Goal: Communication & Community: Connect with others

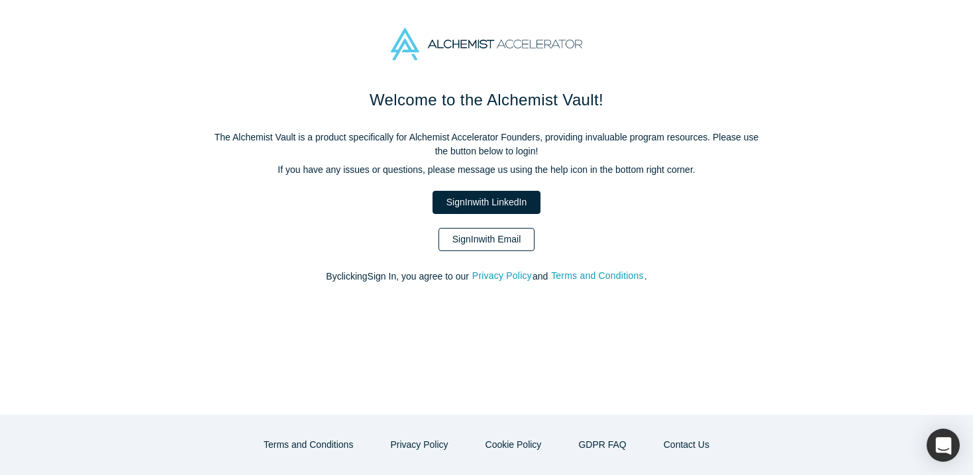
click at [494, 236] on link "Sign In with Email" at bounding box center [486, 239] width 97 height 23
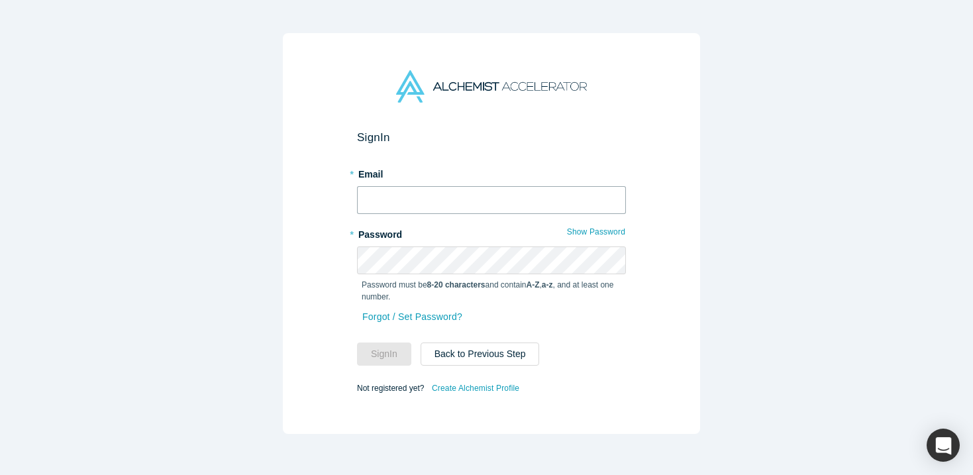
type input "[EMAIL_ADDRESS][DOMAIN_NAME]"
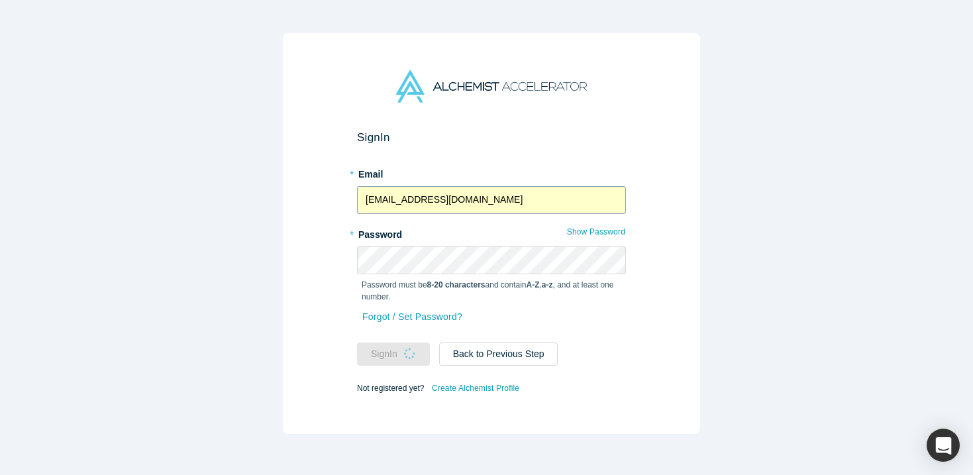
click at [457, 195] on input "[EMAIL_ADDRESS][DOMAIN_NAME]" at bounding box center [491, 200] width 269 height 28
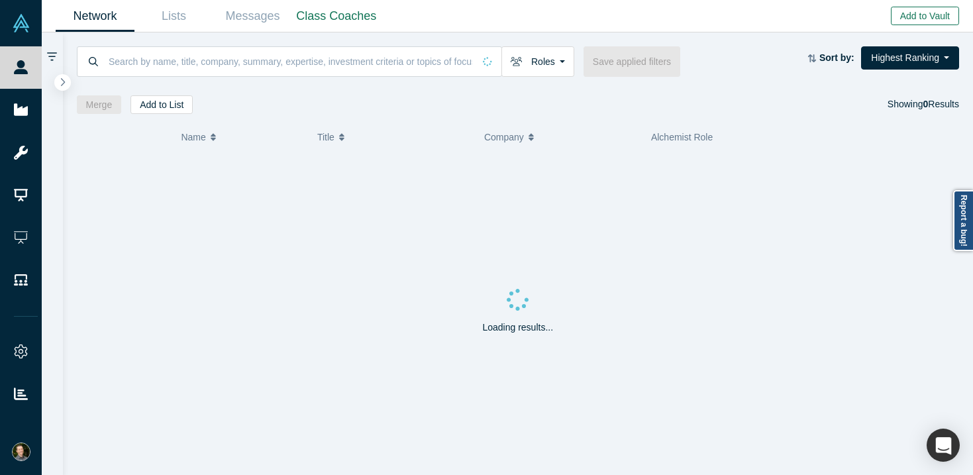
click at [930, 15] on button "Add to Vault" at bounding box center [925, 16] width 68 height 19
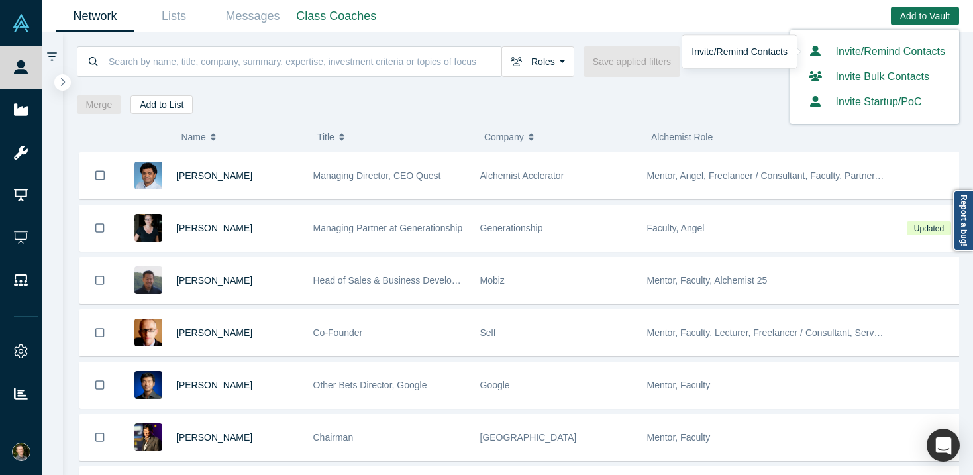
click at [892, 47] on link "Invite/Remind Contacts" at bounding box center [874, 51] width 141 height 11
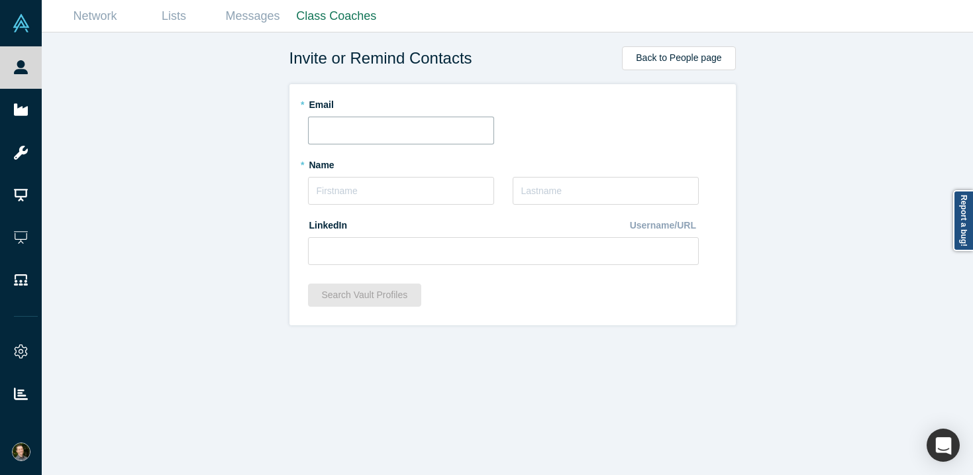
click at [437, 132] on input "text" at bounding box center [401, 131] width 186 height 28
paste input "[EMAIL_ADDRESS][DOMAIN_NAME]"
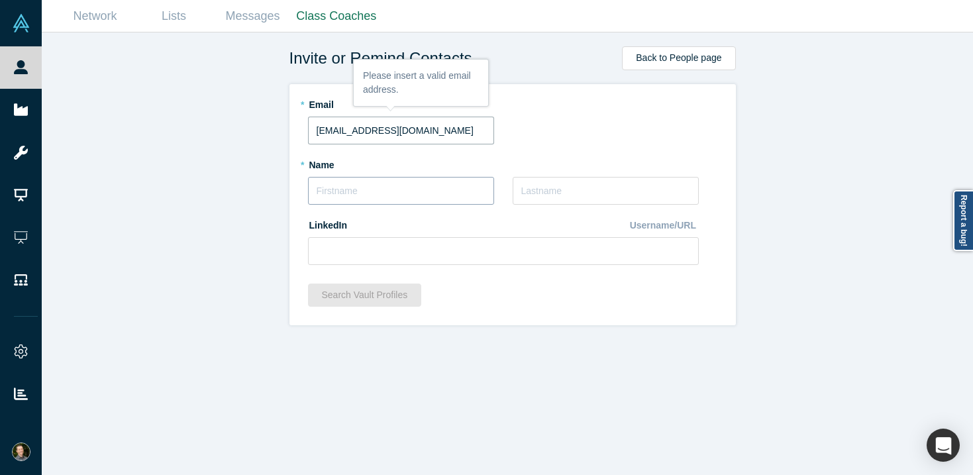
type input "[EMAIL_ADDRESS][DOMAIN_NAME]"
click at [418, 181] on input "text" at bounding box center [401, 191] width 186 height 28
type input "Eydis"
click at [563, 191] on input "text" at bounding box center [605, 191] width 186 height 28
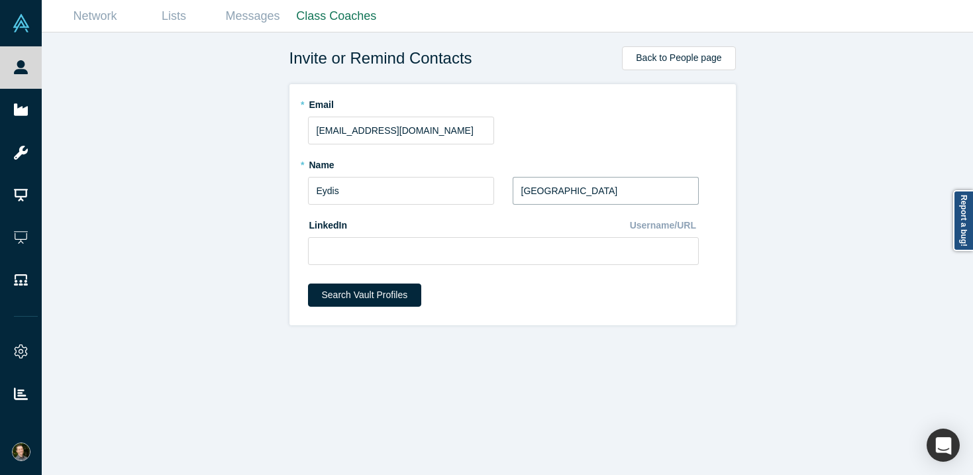
type input "[GEOGRAPHIC_DATA]"
click at [376, 246] on input at bounding box center [503, 251] width 391 height 28
paste input "[URL][DOMAIN_NAME]"
type input "[URL][DOMAIN_NAME]"
click at [363, 295] on button "Search Vault Profiles" at bounding box center [365, 294] width 114 height 23
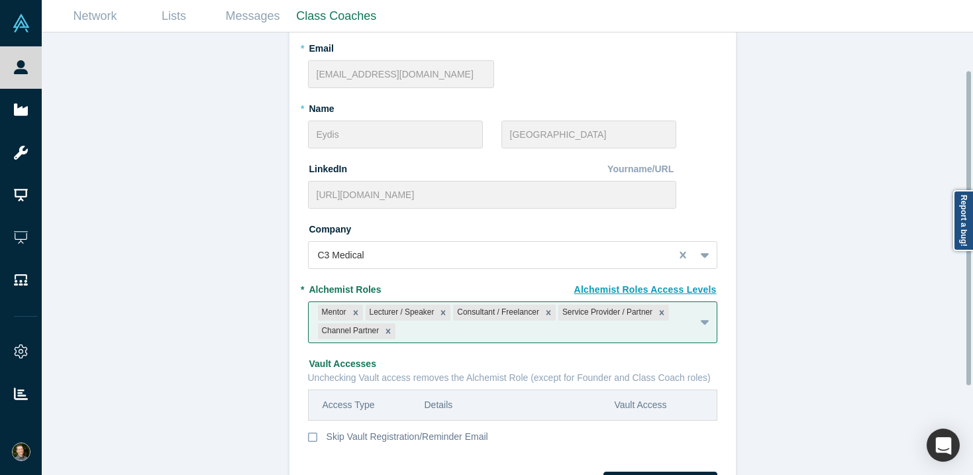
scroll to position [178, 0]
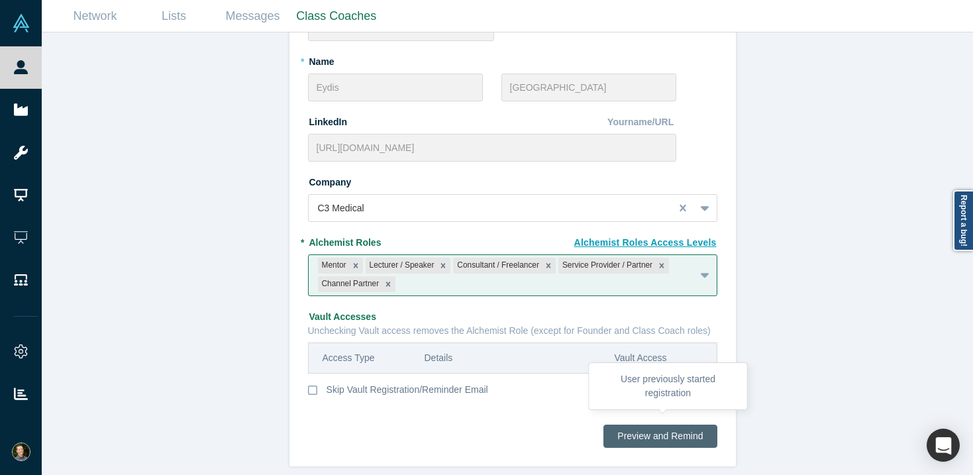
click at [657, 424] on button "Preview and Remind" at bounding box center [659, 435] width 113 height 23
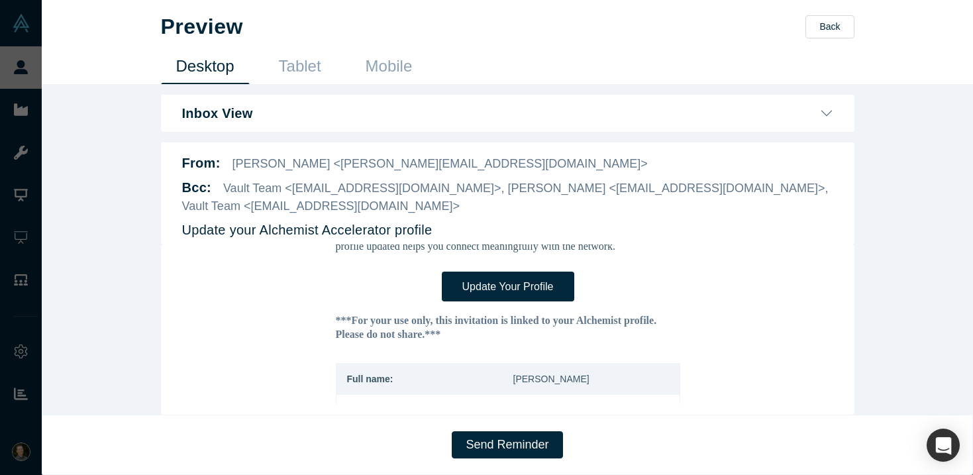
scroll to position [101, 0]
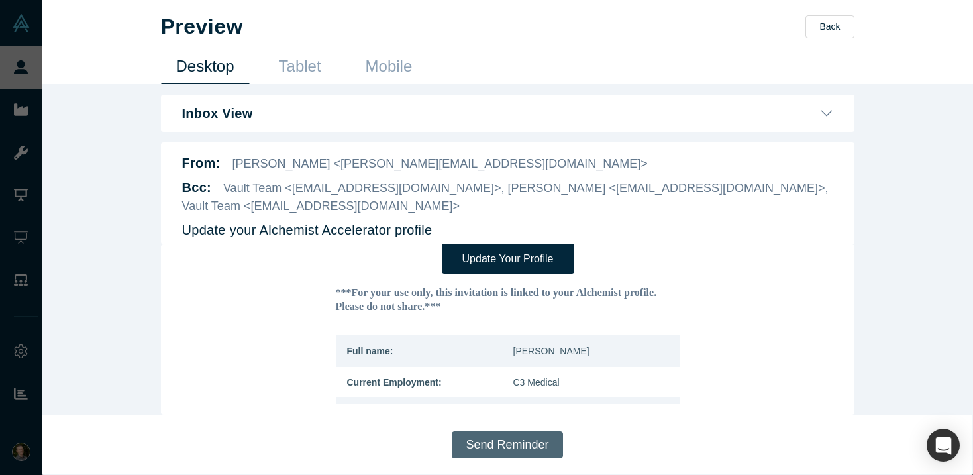
click at [526, 448] on button "Send Reminder" at bounding box center [507, 444] width 111 height 27
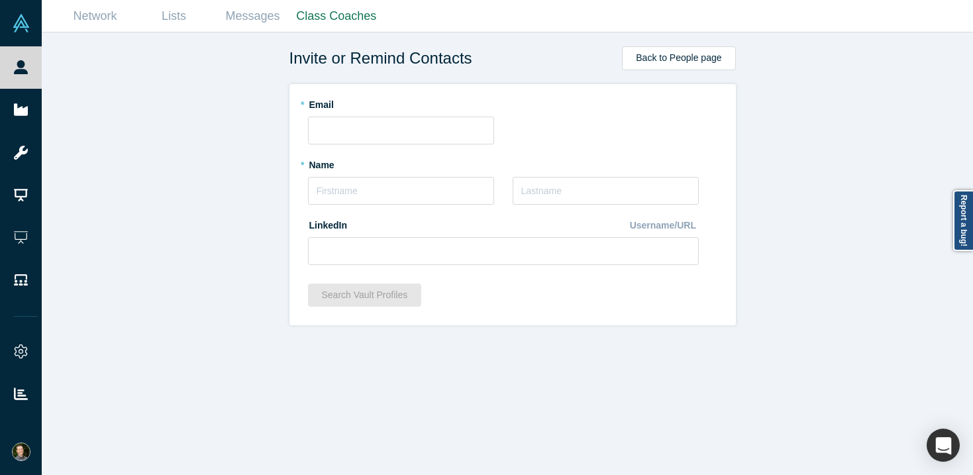
scroll to position [0, 0]
